Goal: Information Seeking & Learning: Learn about a topic

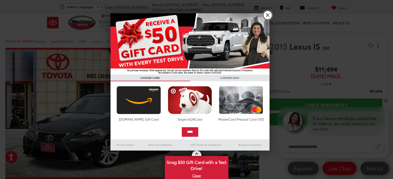
click at [269, 15] on link "X" at bounding box center [267, 15] width 9 height 9
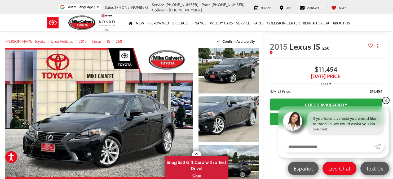
click at [386, 99] on link "✕" at bounding box center [386, 100] width 6 height 6
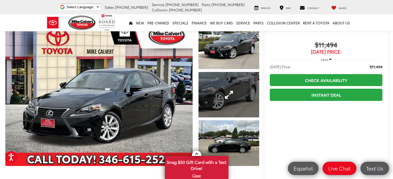
scroll to position [53, 0]
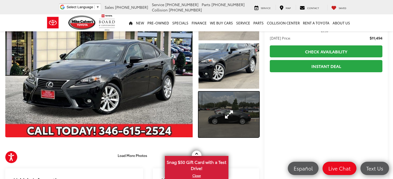
click at [233, 118] on link "Expand Photo 3" at bounding box center [229, 114] width 61 height 46
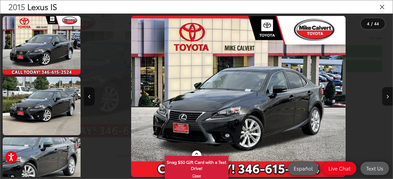
scroll to position [150, 0]
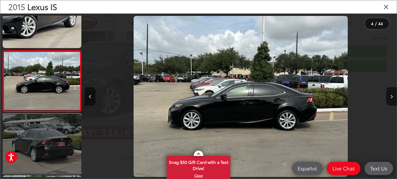
click at [57, 148] on link at bounding box center [42, 143] width 79 height 59
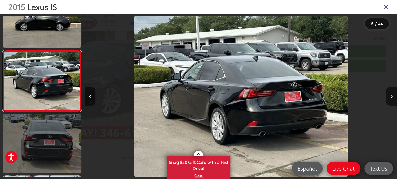
scroll to position [264, 0]
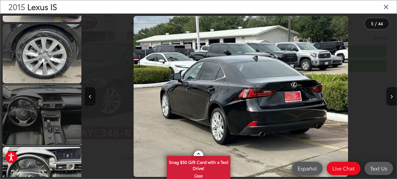
click at [55, 129] on link at bounding box center [42, 114] width 79 height 59
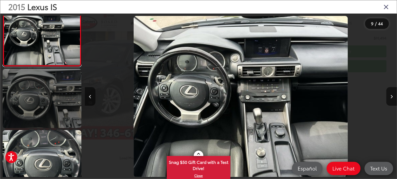
scroll to position [509, 0]
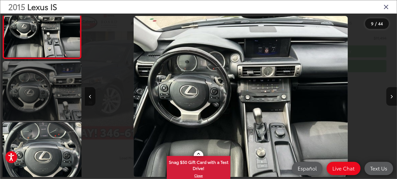
click at [49, 124] on link at bounding box center [42, 151] width 79 height 59
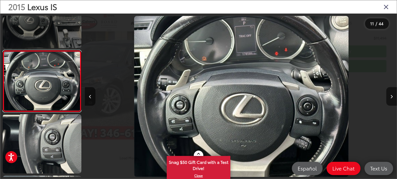
scroll to position [0, 3121]
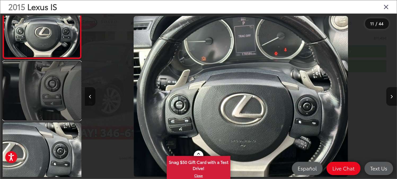
click at [58, 113] on link at bounding box center [42, 90] width 79 height 59
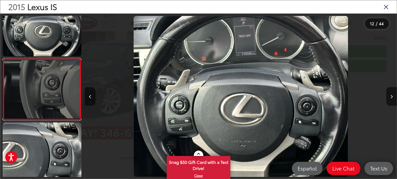
scroll to position [639, 0]
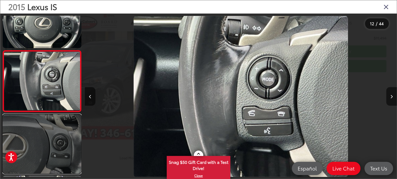
click at [55, 145] on link at bounding box center [42, 143] width 79 height 59
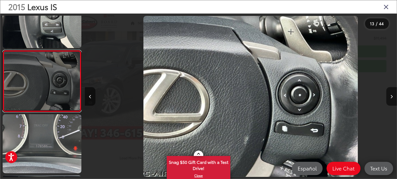
scroll to position [0, 3745]
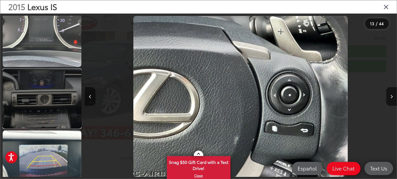
click at [59, 110] on link at bounding box center [42, 98] width 79 height 59
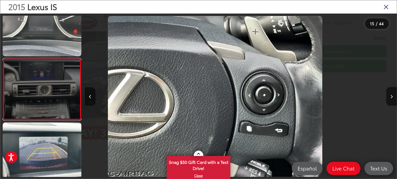
scroll to position [0, 0]
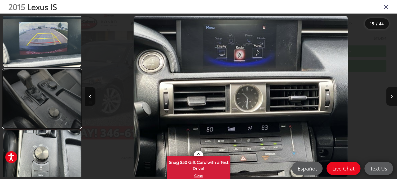
click at [56, 95] on link at bounding box center [42, 98] width 79 height 59
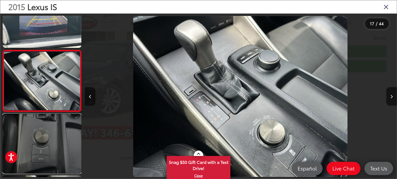
click at [47, 137] on link at bounding box center [42, 143] width 79 height 59
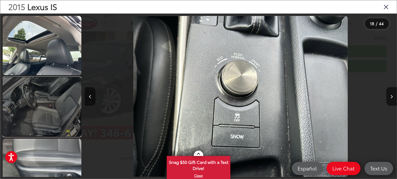
click at [59, 114] on link at bounding box center [42, 106] width 79 height 59
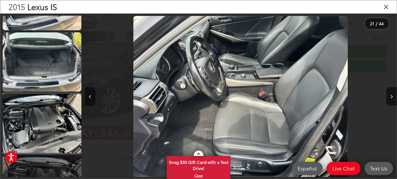
click at [48, 99] on link at bounding box center [42, 123] width 79 height 59
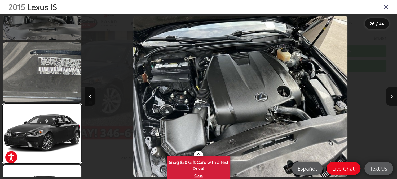
click at [47, 128] on link at bounding box center [42, 133] width 79 height 59
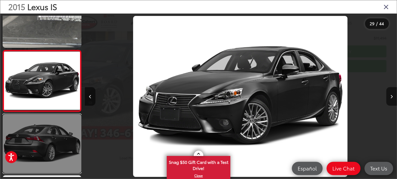
click at [51, 150] on link at bounding box center [42, 143] width 79 height 59
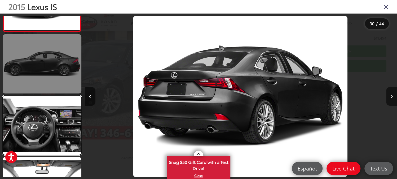
click at [45, 145] on link at bounding box center [42, 124] width 79 height 59
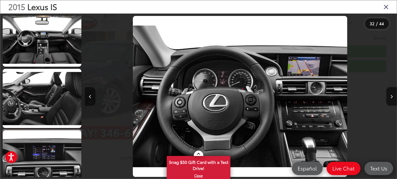
click at [45, 145] on link at bounding box center [42, 159] width 79 height 59
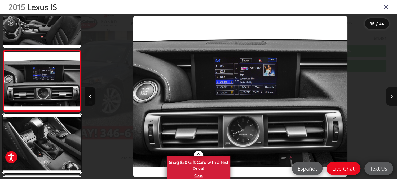
click at [45, 145] on link at bounding box center [42, 143] width 79 height 59
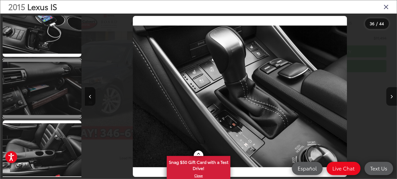
click at [62, 106] on link at bounding box center [42, 88] width 79 height 59
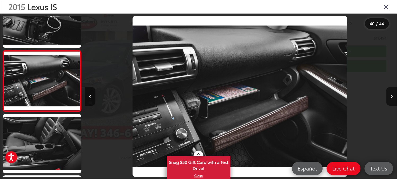
click at [387, 8] on icon "Close gallery" at bounding box center [386, 6] width 5 height 7
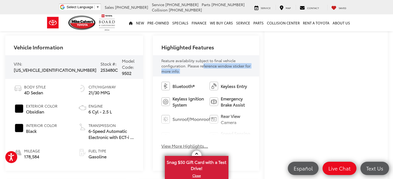
drag, startPoint x: 227, startPoint y: 67, endPoint x: 212, endPoint y: 67, distance: 15.1
click at [161, 67] on div "Feature availability subject to final vehicle configuration. Please reference w…" at bounding box center [205, 66] width 89 height 16
click at [228, 67] on div "Feature availability subject to final vehicle configuration. Please reference w…" at bounding box center [205, 66] width 89 height 16
